Goal: Check status: Check status

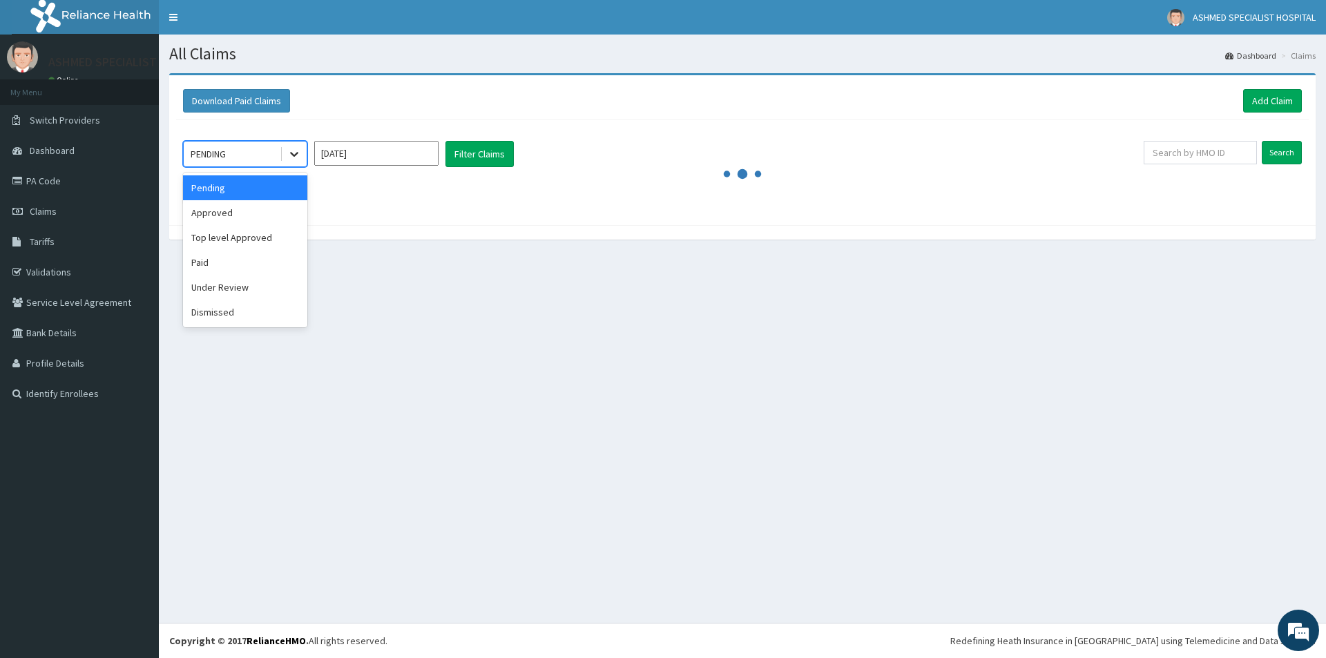
click at [292, 155] on icon at bounding box center [294, 154] width 14 height 14
click at [269, 211] on div "Approved" at bounding box center [245, 212] width 124 height 25
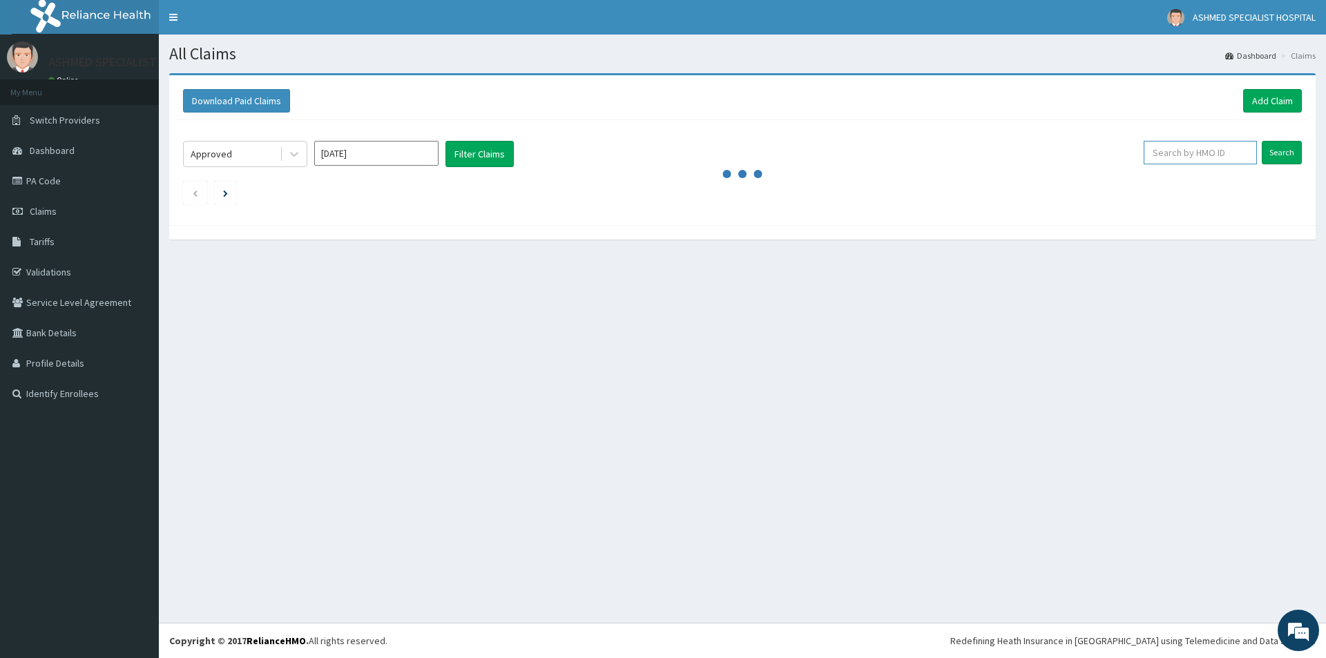
click at [1239, 153] on input "text" at bounding box center [1200, 152] width 113 height 23
type input "10229/E"
click at [1274, 159] on input "Search" at bounding box center [1282, 152] width 40 height 23
click at [434, 156] on input "[DATE]" at bounding box center [376, 153] width 124 height 25
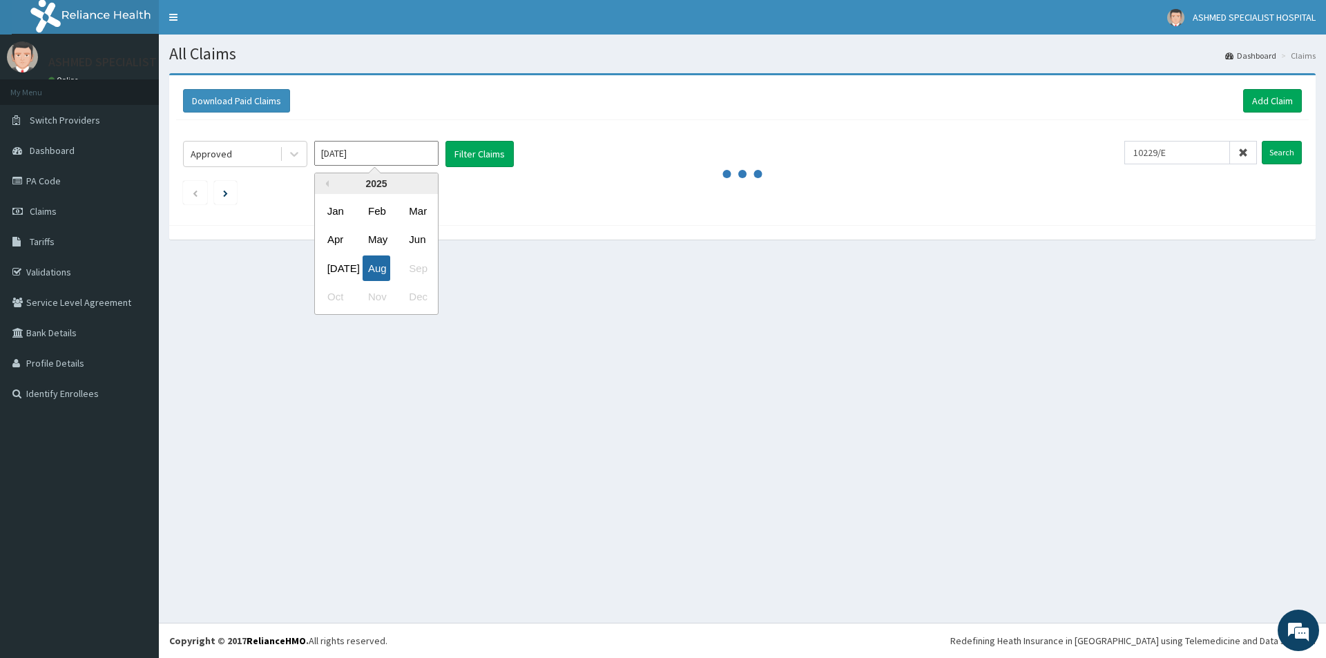
click at [383, 260] on div "Aug" at bounding box center [377, 269] width 28 height 26
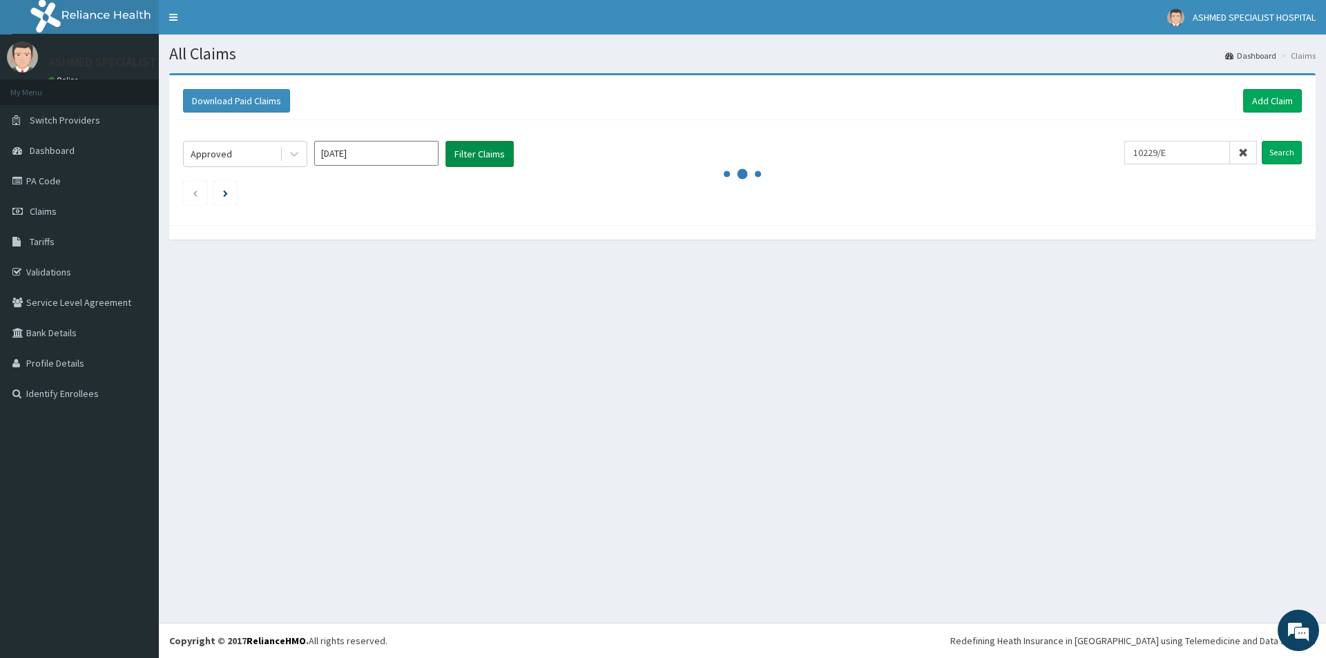
click at [503, 156] on button "Filter Claims" at bounding box center [479, 154] width 68 height 26
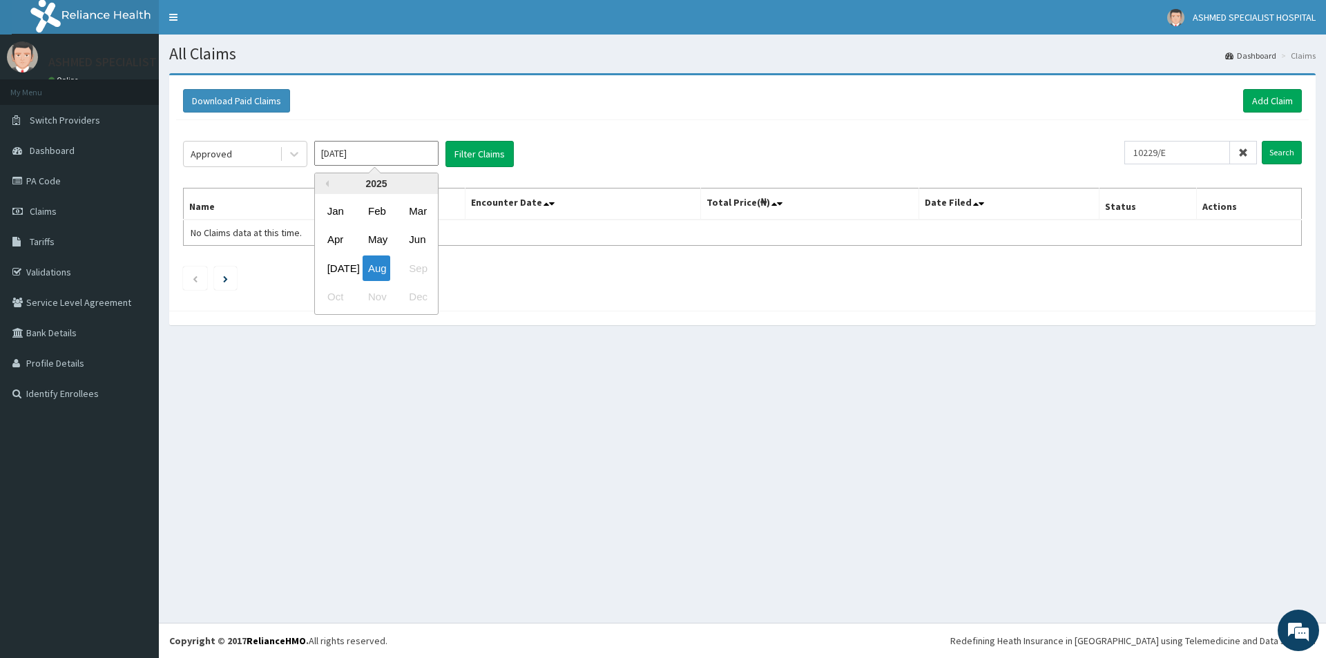
click at [396, 157] on input "[DATE]" at bounding box center [376, 153] width 124 height 25
click at [780, 131] on div "Approved [DATE] Previous Year [DATE] Feb Mar Apr May Jun [DATE] Aug Sep Oct Nov…" at bounding box center [742, 212] width 1133 height 184
click at [1283, 150] on input "Search" at bounding box center [1282, 152] width 40 height 23
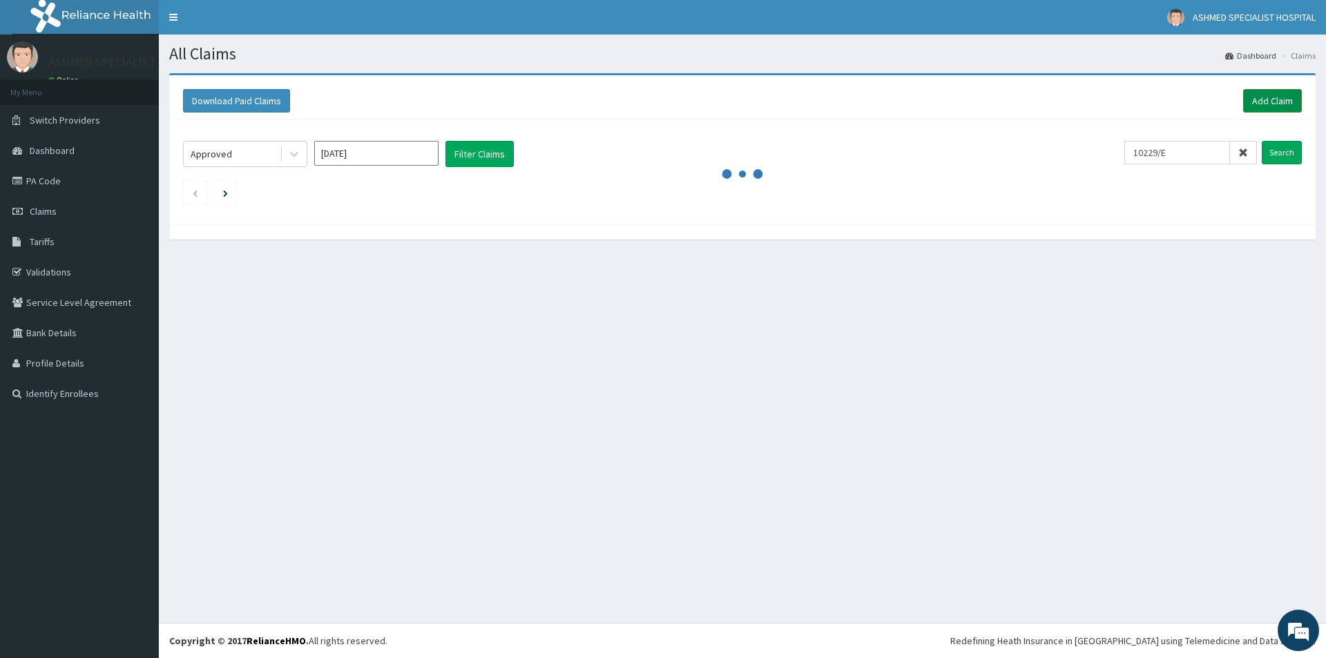
click at [1287, 99] on link "Add Claim" at bounding box center [1272, 100] width 59 height 23
